Goal: Information Seeking & Learning: Learn about a topic

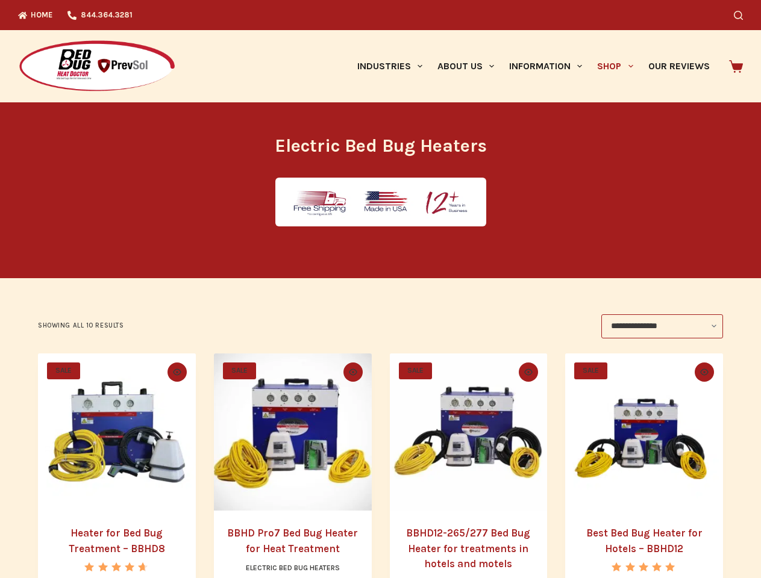
click at [743, 15] on icon "Search" at bounding box center [738, 15] width 9 height 9
click at [394, 66] on link "Industries" at bounding box center [389, 66] width 80 height 72
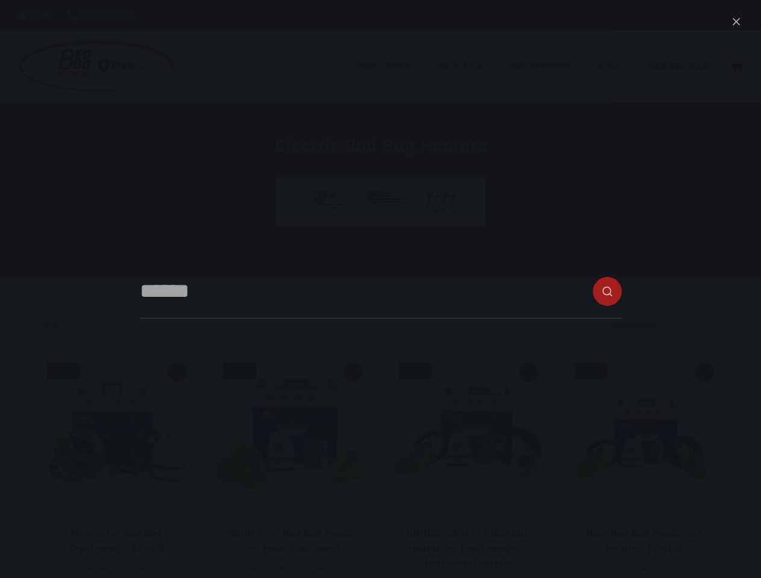
click at [471, 66] on link "About Us" at bounding box center [466, 66] width 72 height 72
click at [551, 66] on link "Information" at bounding box center [546, 66] width 88 height 72
click at [620, 66] on link "Shop" at bounding box center [615, 66] width 51 height 72
click at [175, 372] on icon "Quick view toggle" at bounding box center [177, 372] width 8 height 7
click at [353, 372] on icon "Quick view toggle" at bounding box center [353, 372] width 8 height 7
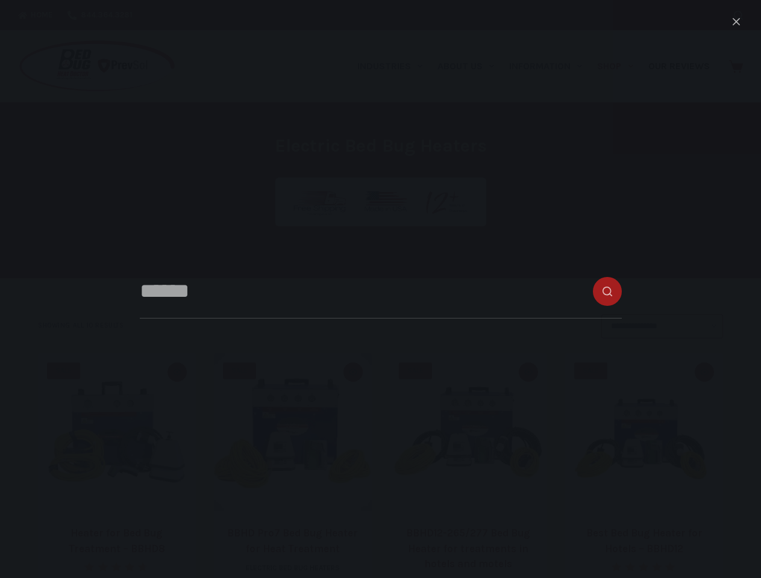
click at [531, 372] on icon "Quick view toggle" at bounding box center [528, 372] width 8 height 7
click at [709, 372] on icon "Quick view toggle" at bounding box center [704, 372] width 8 height 7
